Goal: Task Accomplishment & Management: Manage account settings

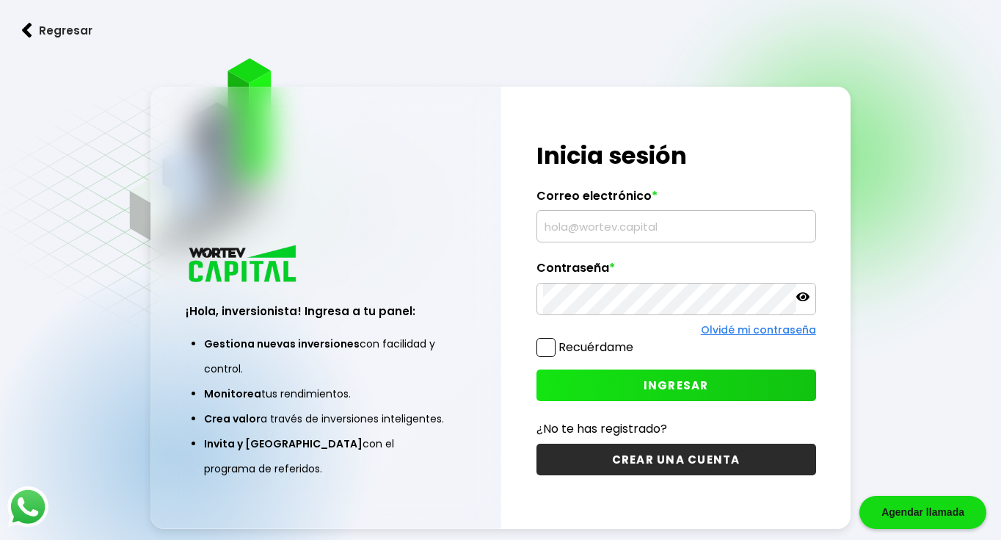
type input "[EMAIL_ADDRESS][DOMAIN_NAME]"
click at [653, 391] on span "INGRESAR" at bounding box center [676, 384] width 65 height 15
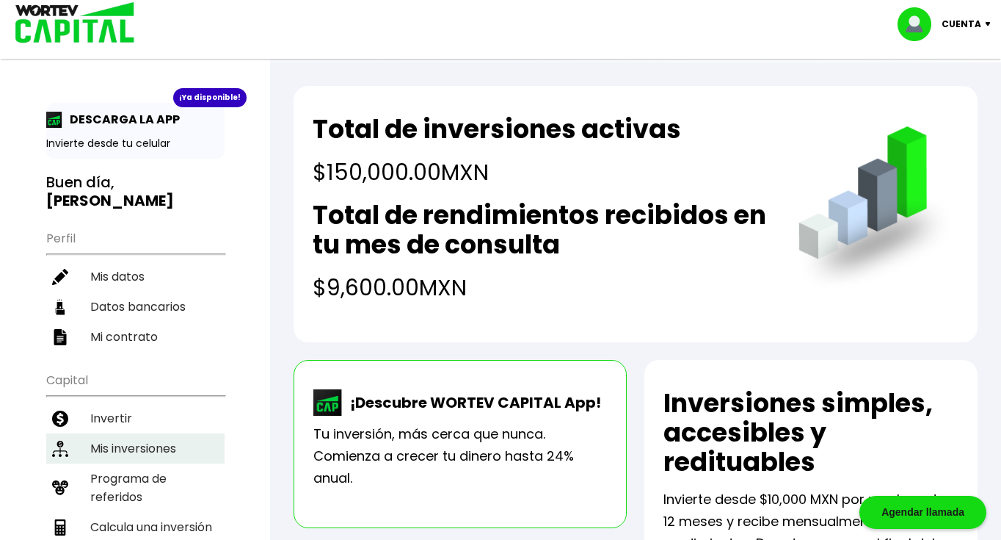
click at [143, 433] on li "Mis inversiones" at bounding box center [135, 448] width 178 height 30
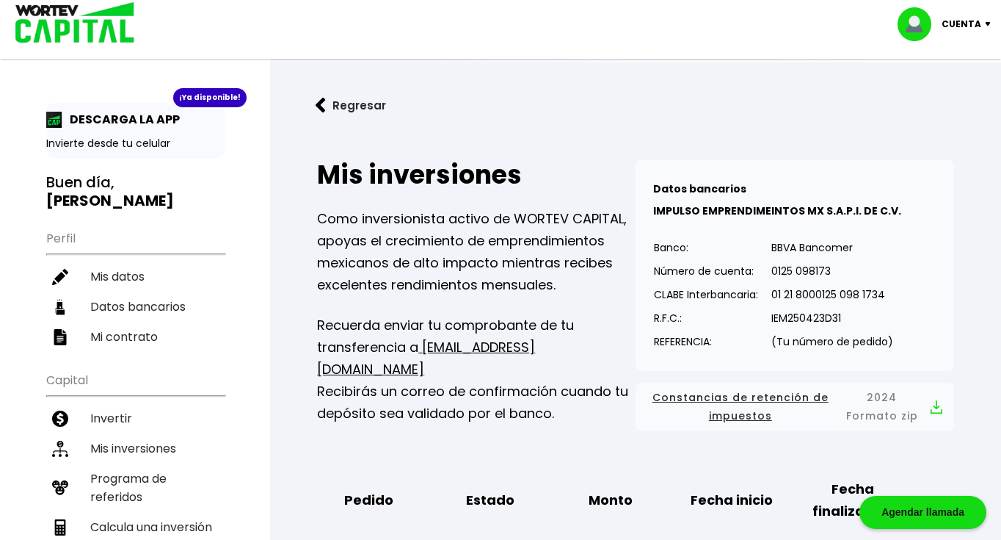
click at [989, 18] on div "Cuenta" at bounding box center [950, 24] width 104 height 34
click at [951, 95] on li "Cerrar sesión" at bounding box center [946, 98] width 117 height 30
